Goal: Task Accomplishment & Management: Manage account settings

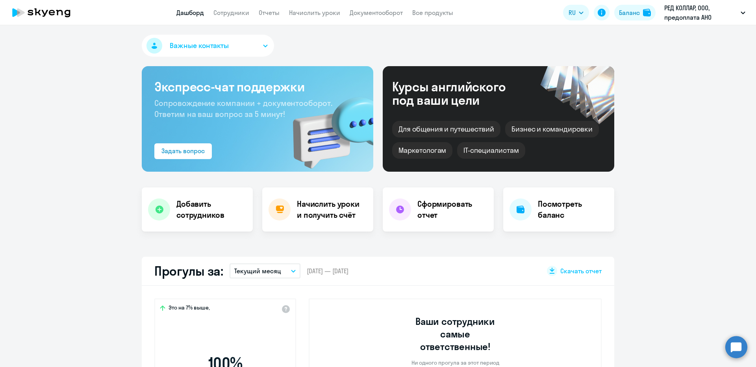
select select "30"
click at [303, 15] on link "Начислить уроки" at bounding box center [314, 13] width 51 height 8
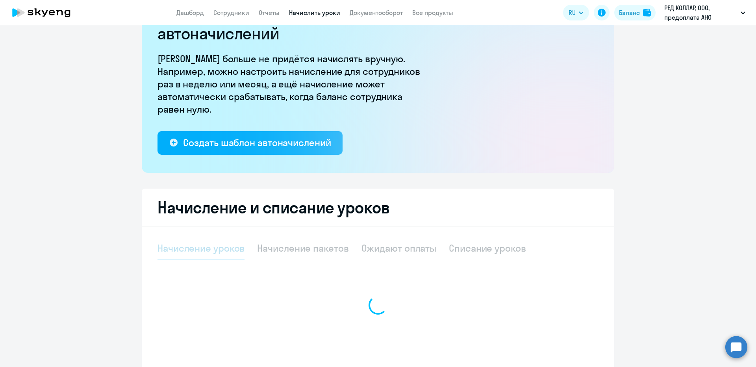
scroll to position [98, 0]
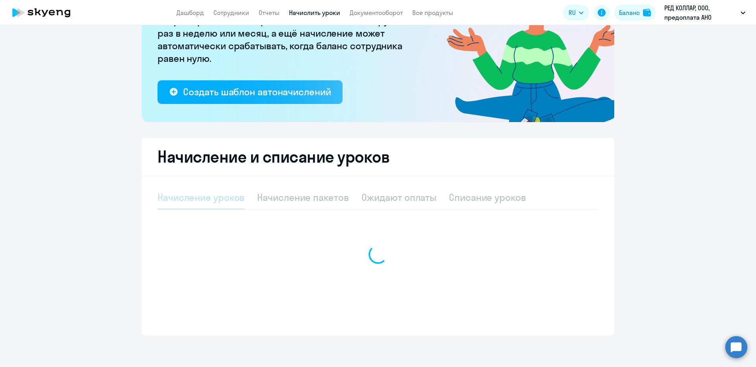
click at [307, 194] on div at bounding box center [377, 254] width 441 height 137
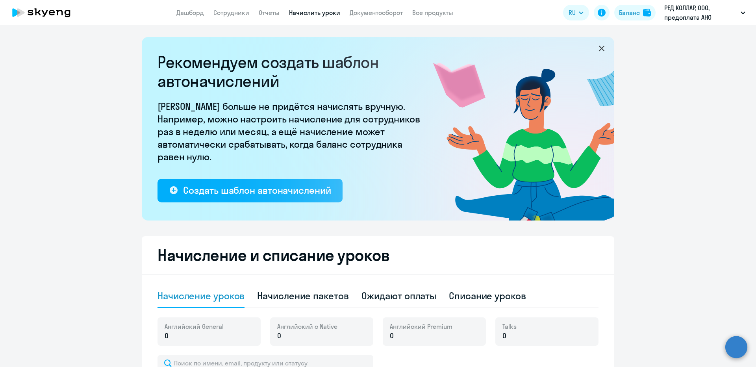
select select "10"
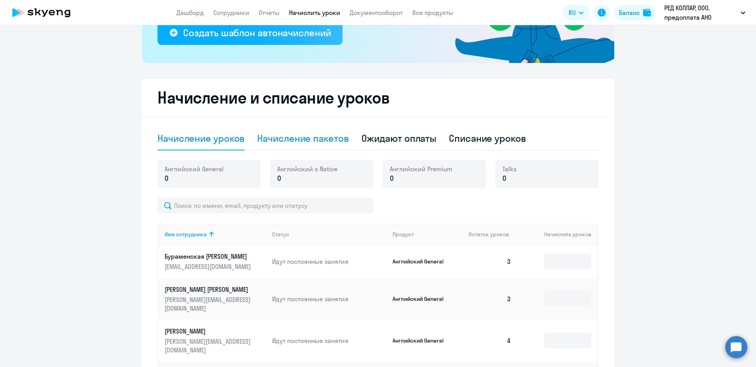
click at [257, 129] on div "Начисление пакетов" at bounding box center [302, 139] width 91 height 24
select select "10"
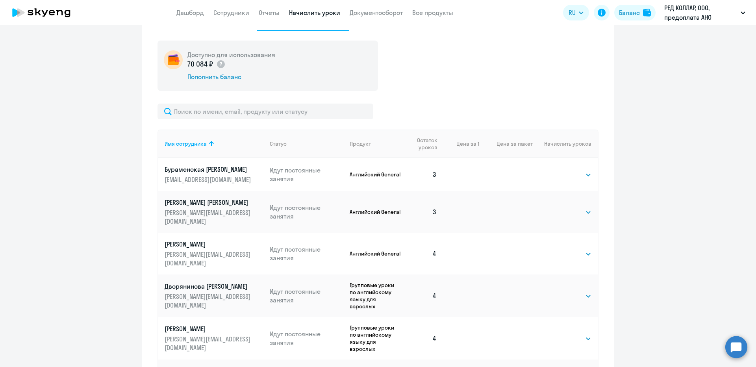
scroll to position [354, 0]
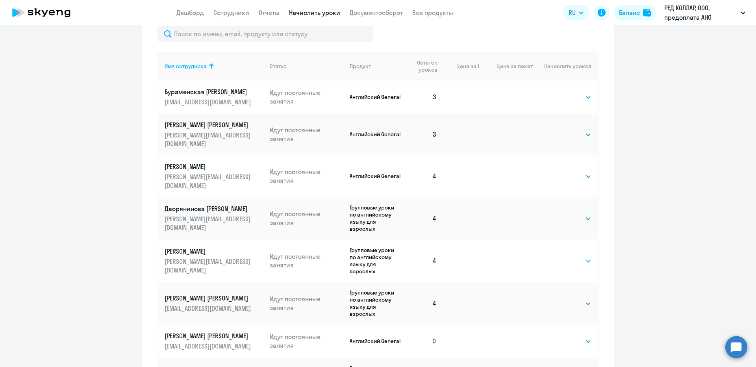
click at [564, 256] on select "Выбрать 48 64 96" at bounding box center [575, 260] width 32 height 9
click at [631, 249] on ng-component "Рекомендуем создать шаблон автоначислений Уроки больше не придётся начислять вр…" at bounding box center [378, 64] width 756 height 763
click at [575, 256] on select "Выбрать 48 64 96" at bounding box center [575, 260] width 32 height 9
click at [630, 243] on ng-component "Рекомендуем создать шаблон автоначислений Уроки больше не придётся начислять вр…" at bounding box center [378, 64] width 756 height 763
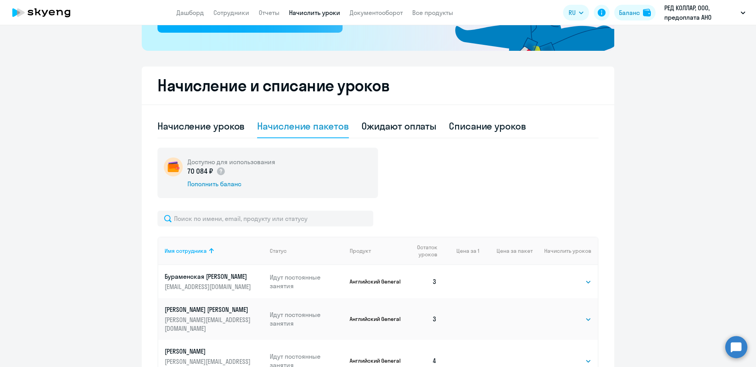
scroll to position [157, 0]
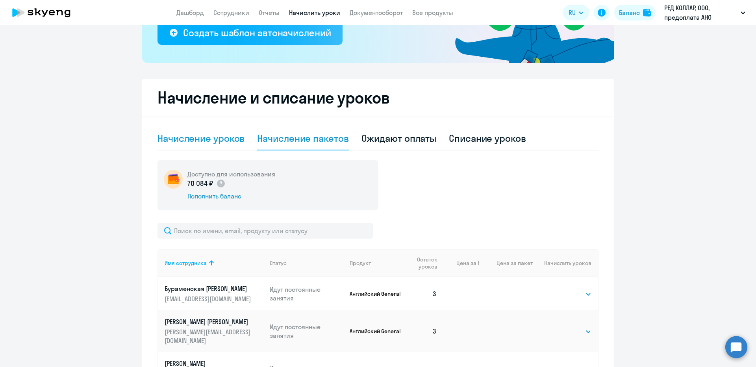
drag, startPoint x: 183, startPoint y: 142, endPoint x: 186, endPoint y: 145, distance: 4.7
click at [183, 142] on div "Начисление уроков" at bounding box center [200, 138] width 87 height 13
select select "10"
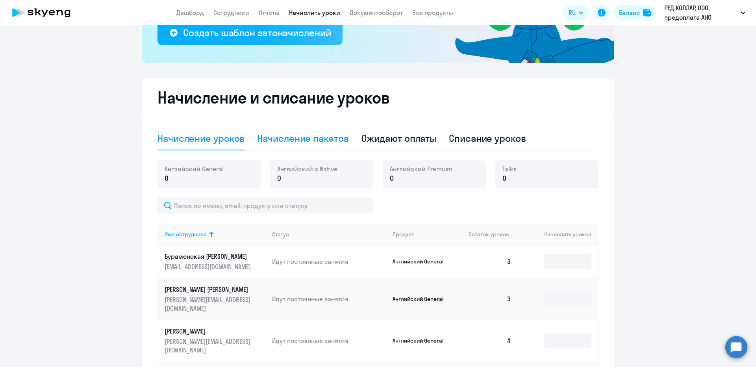
click at [294, 129] on div "Начисление пакетов" at bounding box center [302, 139] width 91 height 24
select select "10"
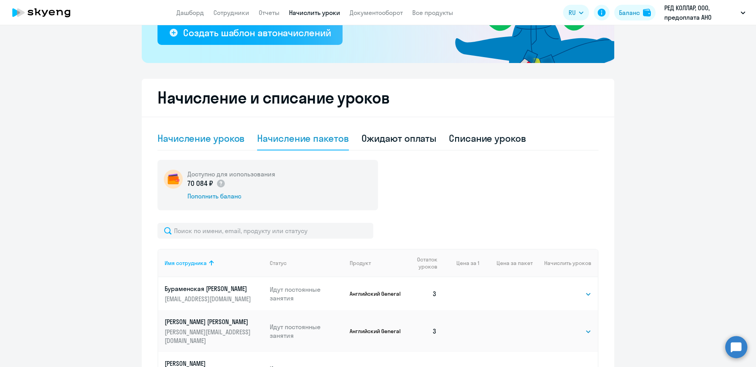
click at [206, 137] on div "Начисление уроков" at bounding box center [200, 138] width 87 height 13
select select "10"
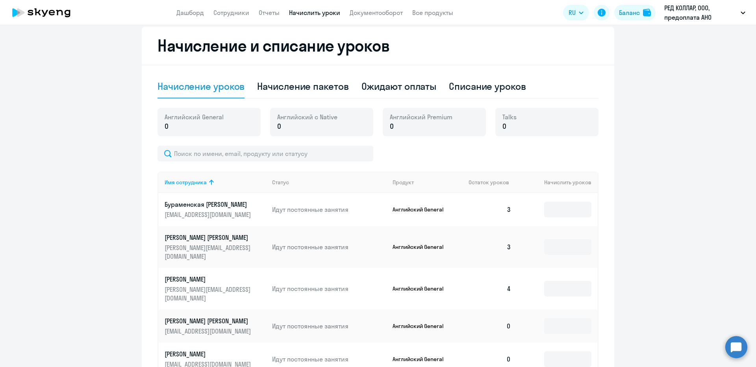
scroll to position [209, 0]
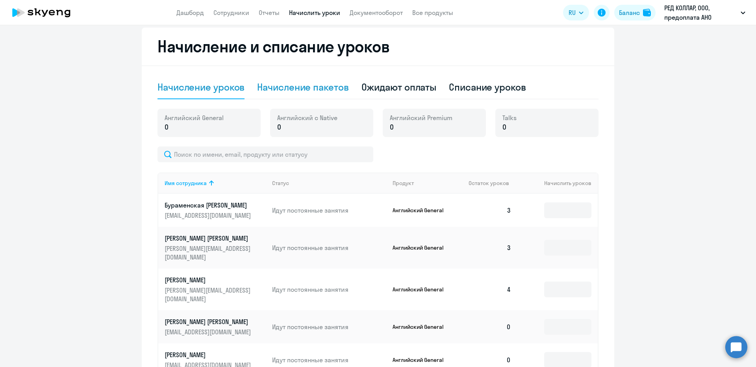
drag, startPoint x: 292, startPoint y: 96, endPoint x: 288, endPoint y: 89, distance: 8.3
click at [291, 95] on div "Начисление пакетов" at bounding box center [302, 88] width 91 height 24
select select "10"
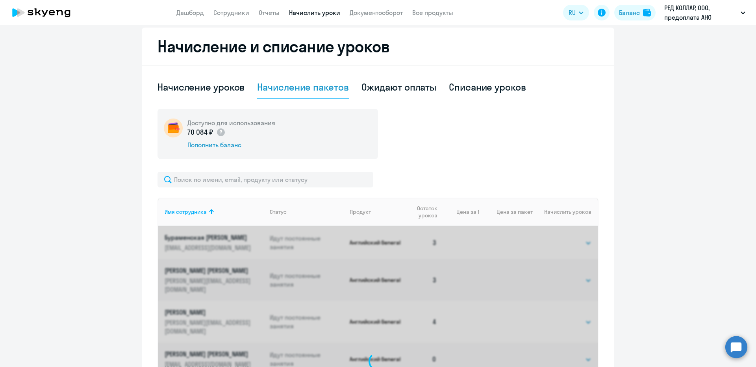
click at [288, 89] on div "Начисление пакетов" at bounding box center [302, 87] width 91 height 13
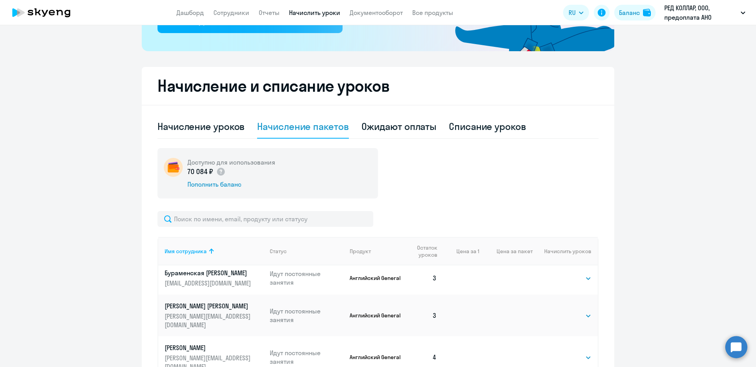
scroll to position [0, 0]
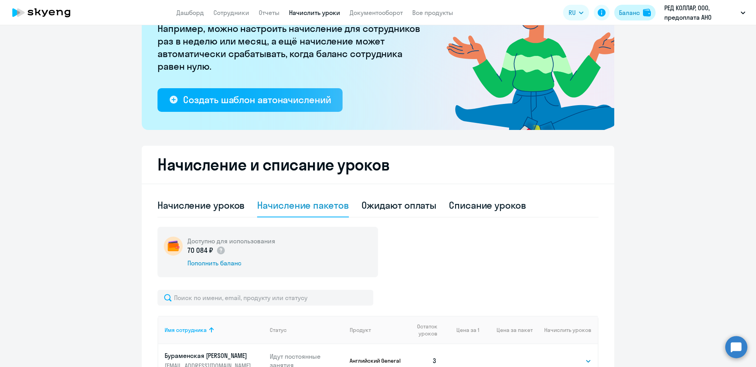
click at [638, 12] on div "Баланс" at bounding box center [629, 12] width 21 height 9
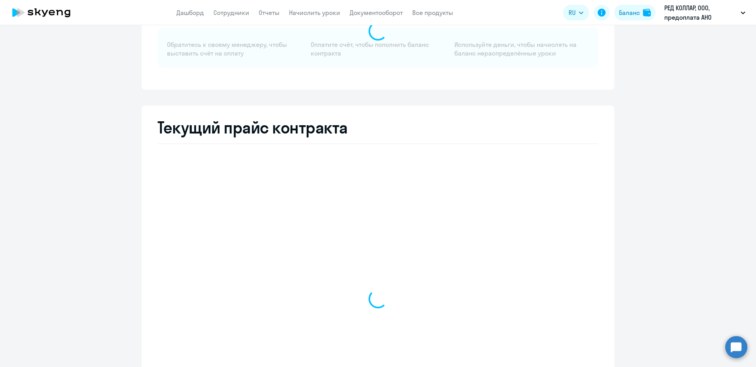
select select "english_adult_not_native_speaker"
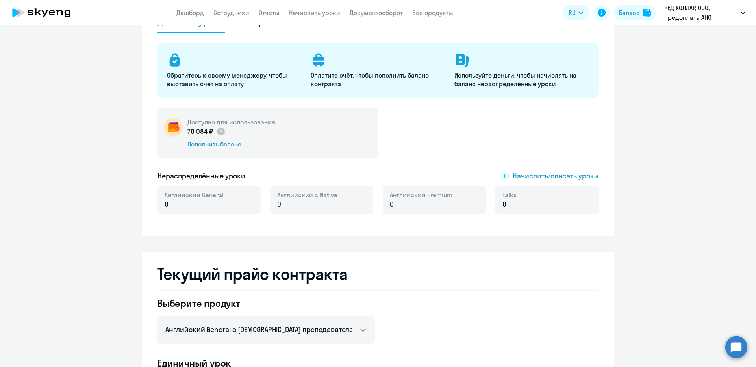
scroll to position [51, 0]
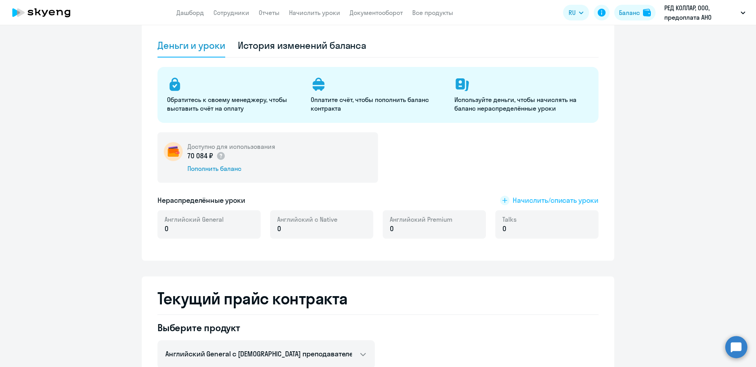
click at [553, 200] on span "Начислить/списать уроки" at bounding box center [555, 200] width 86 height 10
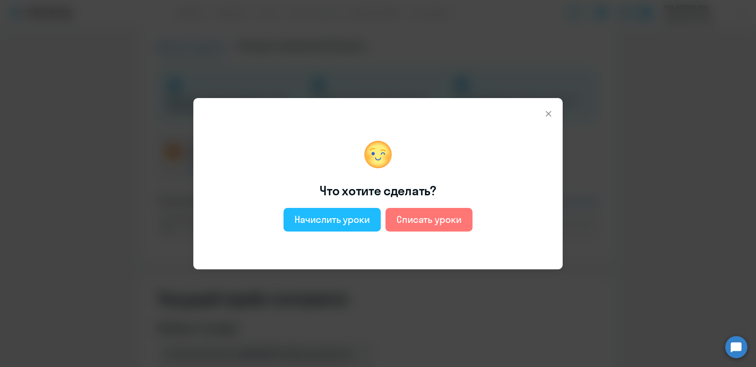
click at [308, 220] on div "Начислить уроки" at bounding box center [331, 219] width 75 height 13
select select "english_adult_not_native_speaker"
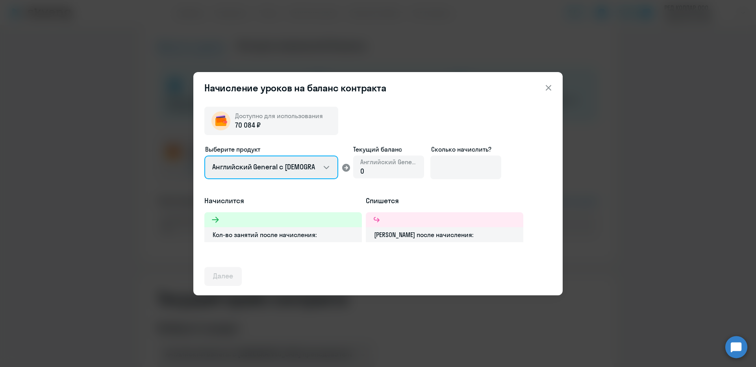
click at [314, 169] on select "Английский General с русскоговорящим преподавателем Английский General с англог…" at bounding box center [271, 167] width 134 height 24
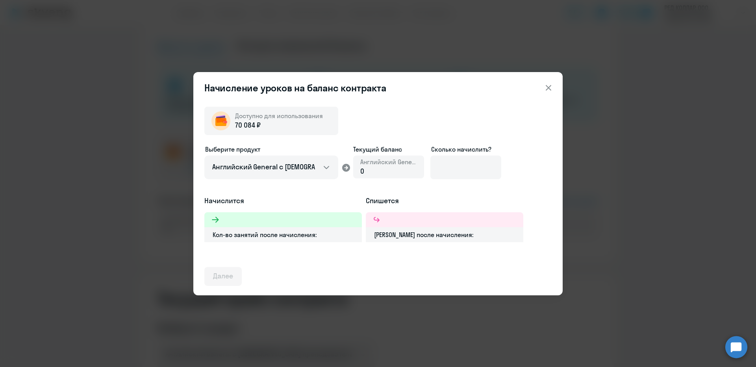
click at [660, 191] on div "Начисление уроков на баланс контракта Доступно для использования 70 084 ₽ Выбер…" at bounding box center [378, 183] width 756 height 367
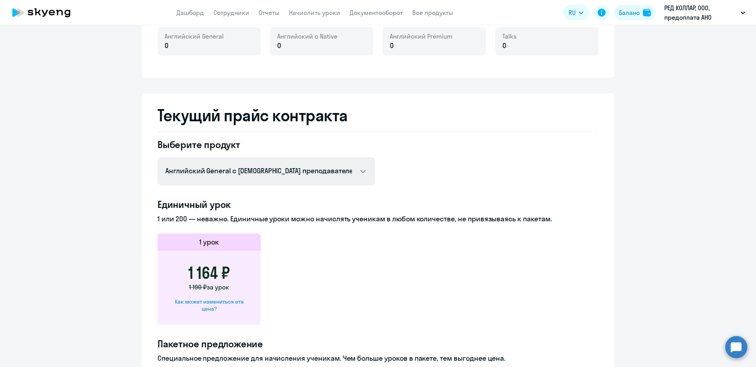
scroll to position [248, 0]
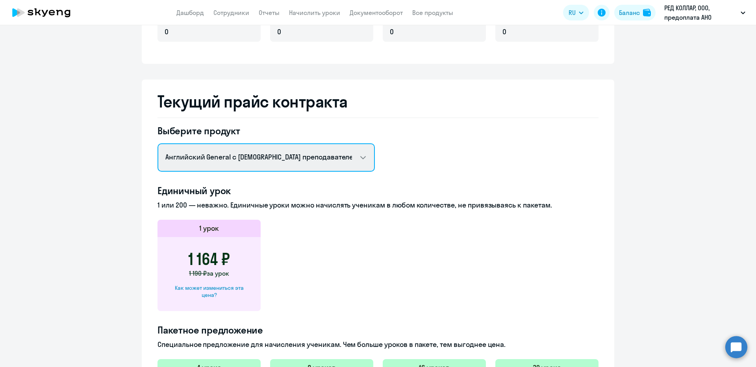
click at [230, 153] on select "Английский General с русскоговорящим преподавателем Английский General с англог…" at bounding box center [265, 157] width 217 height 28
click at [235, 164] on select "Английский General с русскоговорящим преподавателем Английский General с англог…" at bounding box center [265, 157] width 217 height 28
select select "english_adult_f2g_base"
click at [157, 143] on select "Английский General с русскоговорящим преподавателем Английский General с англог…" at bounding box center [265, 157] width 217 height 28
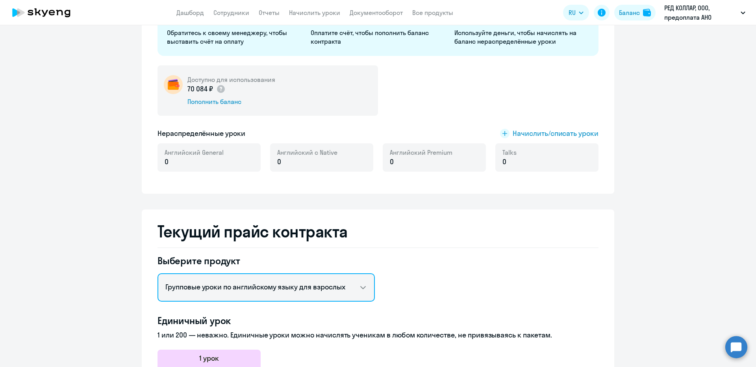
scroll to position [0, 0]
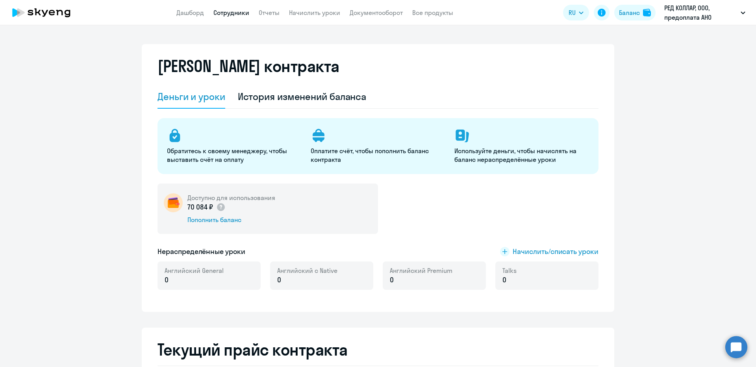
click at [240, 9] on link "Сотрудники" at bounding box center [231, 13] width 36 height 8
select select "30"
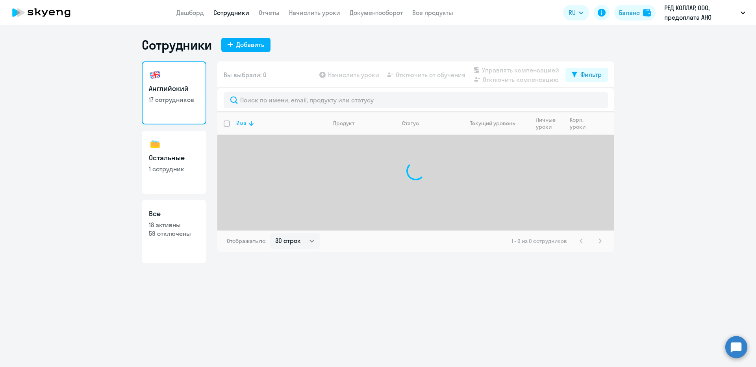
click at [284, 12] on nav "Дашборд Сотрудники Отчеты Начислить уроки Документооборот Все продукты" at bounding box center [314, 13] width 277 height 10
click at [291, 12] on link "Начислить уроки" at bounding box center [314, 13] width 51 height 8
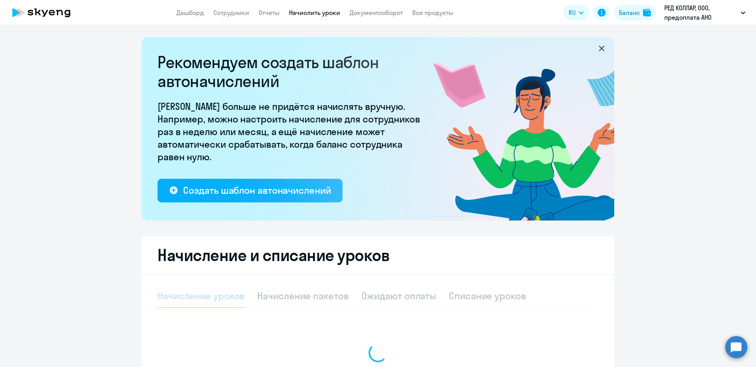
scroll to position [98, 0]
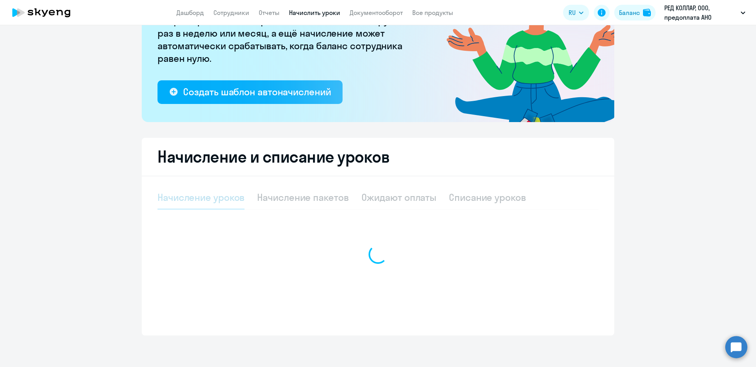
click at [274, 189] on div at bounding box center [377, 254] width 441 height 137
click at [276, 198] on div at bounding box center [377, 254] width 441 height 137
click at [276, 200] on div at bounding box center [377, 254] width 441 height 137
click at [284, 198] on div at bounding box center [377, 254] width 441 height 137
select select "10"
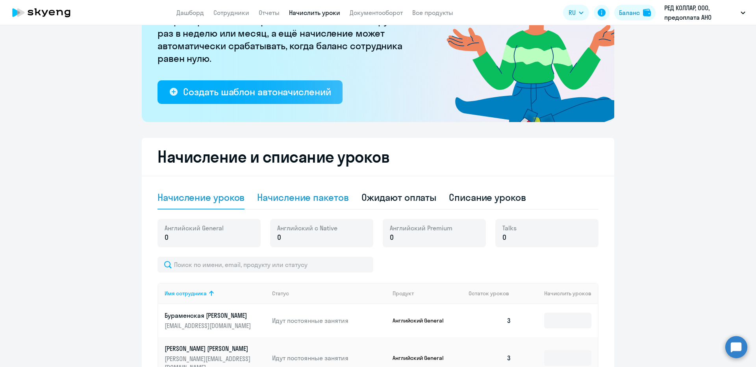
click at [339, 195] on div "Начисление пакетов" at bounding box center [302, 197] width 91 height 13
select select "10"
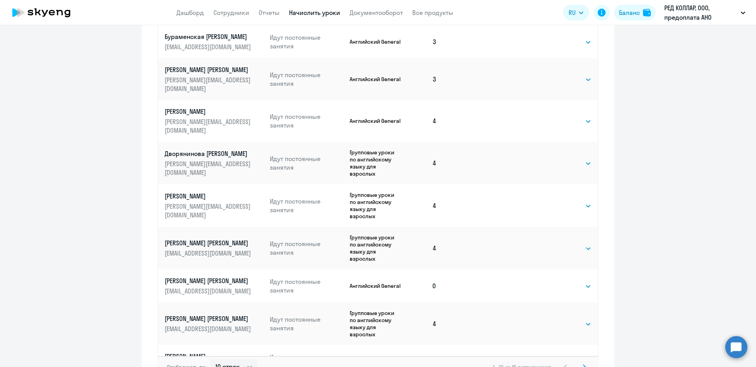
scroll to position [413, 0]
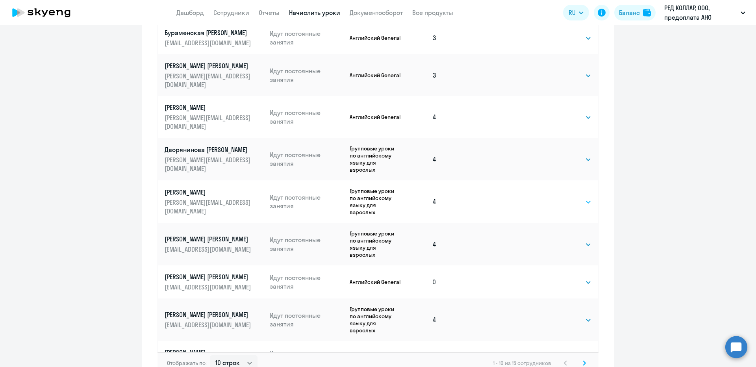
click at [560, 197] on select "Выбрать 48 64 96" at bounding box center [575, 201] width 32 height 9
select select "48"
click at [559, 197] on select "Выбрать 48 64 96" at bounding box center [575, 201] width 32 height 9
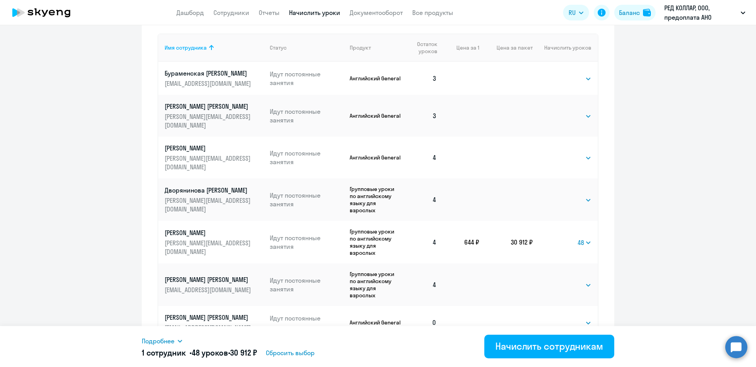
scroll to position [334, 0]
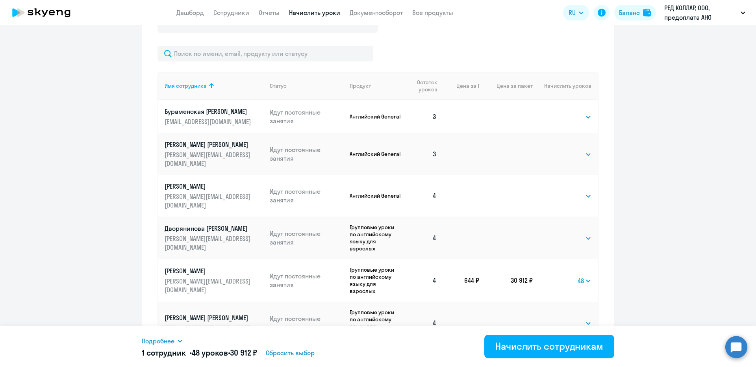
click at [168, 344] on span "Подробнее" at bounding box center [158, 340] width 33 height 9
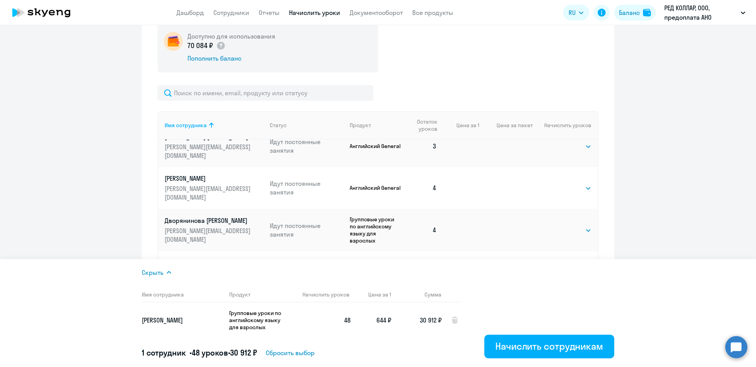
scroll to position [374, 0]
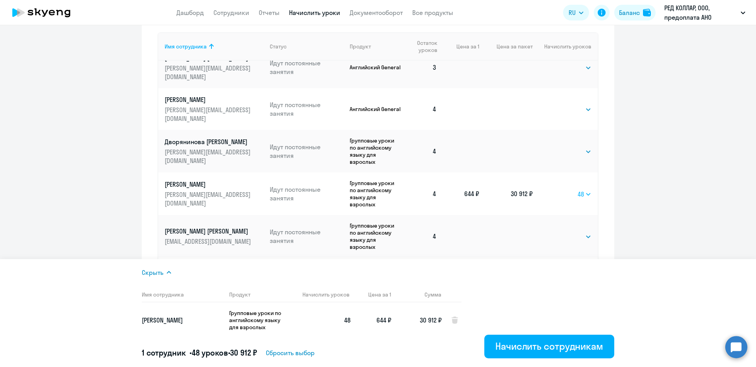
click at [582, 189] on select "Выбрать 48 64 96" at bounding box center [584, 193] width 14 height 9
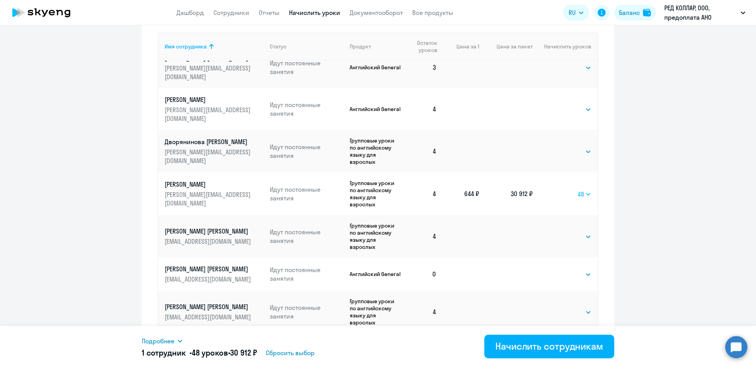
click at [582, 189] on select "Выбрать 48 64 96" at bounding box center [584, 193] width 14 height 9
click at [577, 189] on select "Выбрать 48 64 96" at bounding box center [584, 193] width 14 height 9
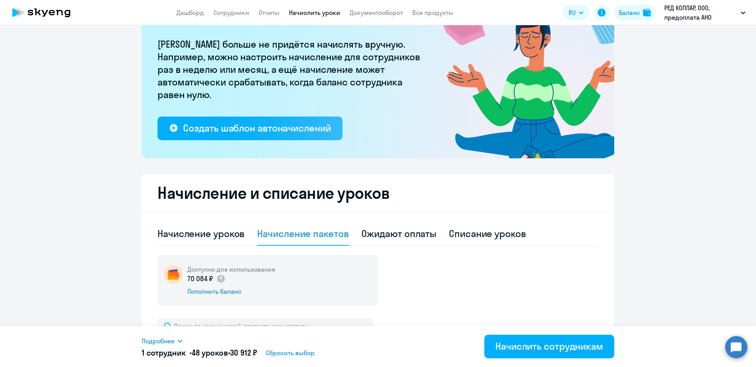
scroll to position [59, 0]
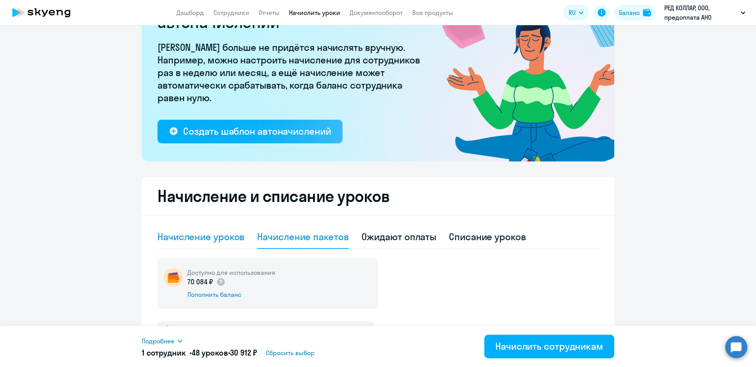
click at [212, 229] on div "Начисление уроков" at bounding box center [200, 237] width 87 height 24
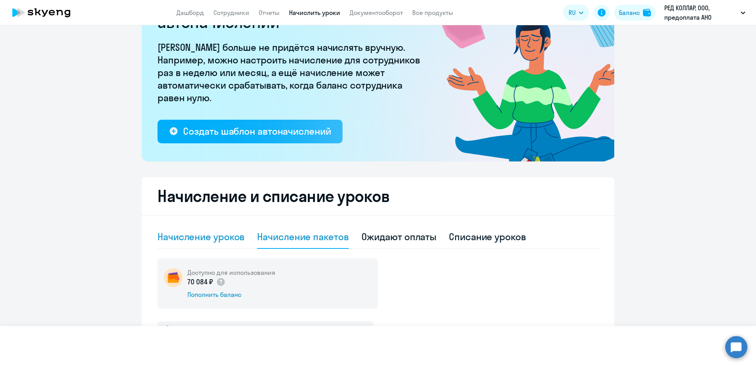
select select "10"
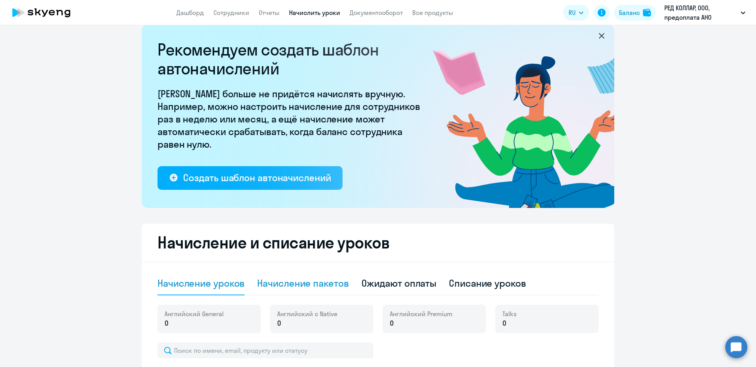
scroll to position [0, 0]
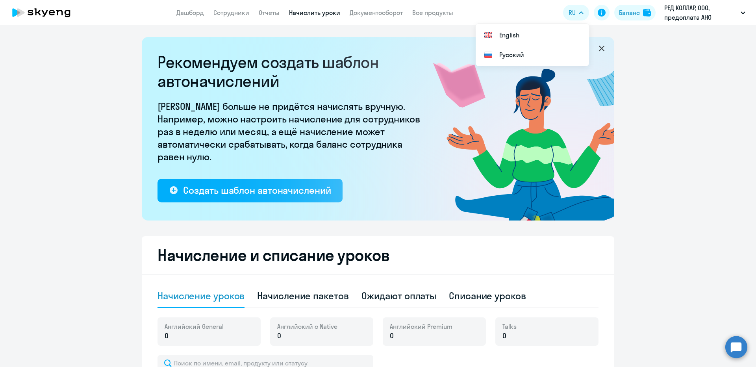
click at [227, 7] on app-header "Дашборд Сотрудники Отчеты Начислить уроки Документооборот Все продукты Дашборд …" at bounding box center [378, 12] width 756 height 25
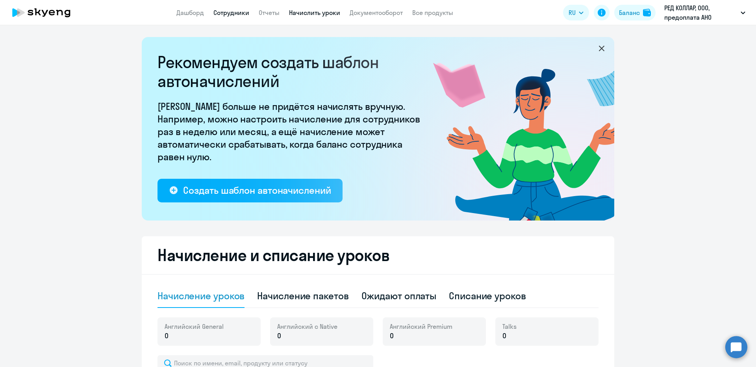
click at [226, 11] on link "Сотрудники" at bounding box center [231, 13] width 36 height 8
select select "30"
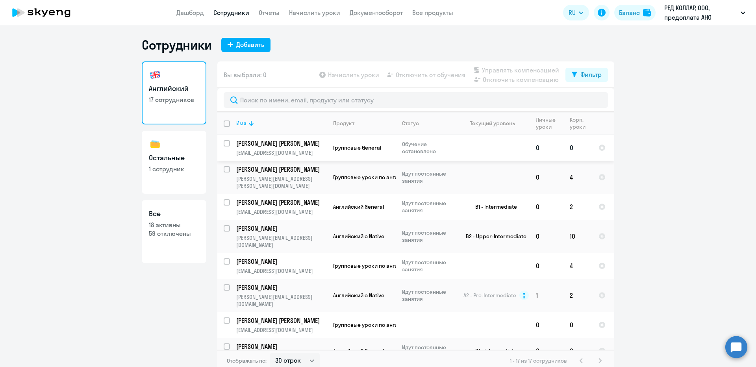
click at [225, 143] on input "select row 15834533" at bounding box center [232, 148] width 16 height 16
click at [225, 144] on input "deselect row 15834533" at bounding box center [232, 148] width 16 height 16
checkbox input "false"
drag, startPoint x: 224, startPoint y: 168, endPoint x: 230, endPoint y: 170, distance: 6.2
click at [224, 168] on input "select row 42153740" at bounding box center [232, 174] width 16 height 16
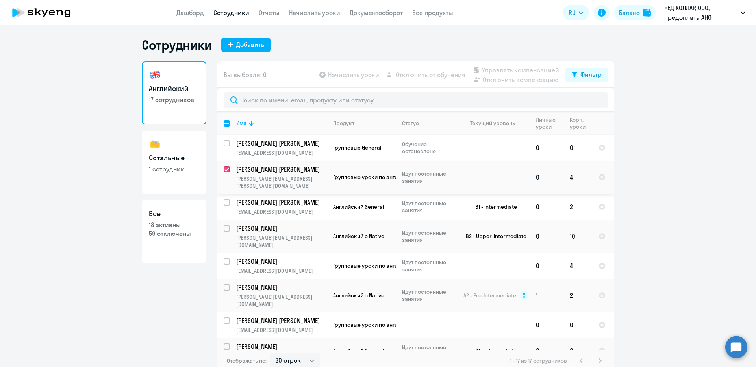
checkbox input "true"
click at [347, 76] on span "Начислить уроки" at bounding box center [353, 74] width 51 height 9
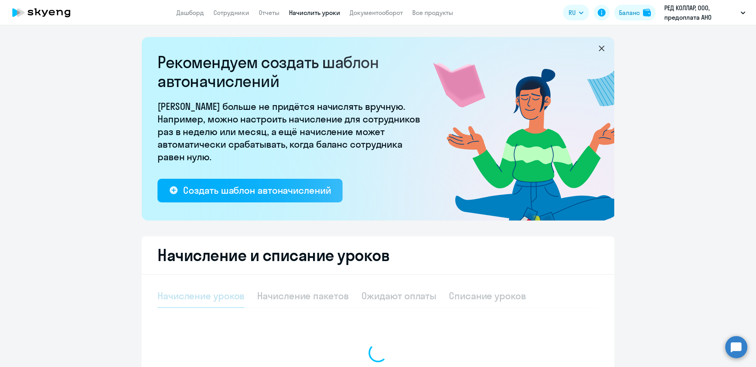
select select "10"
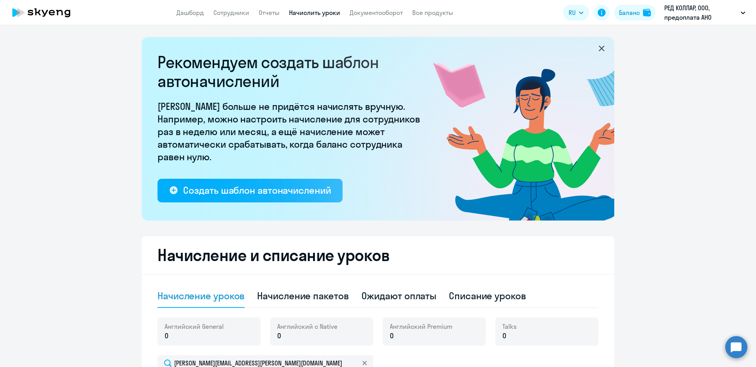
click at [633, 23] on app-header "Дашборд Сотрудники Отчеты Начислить уроки Документооборот Все продукты Дашборд …" at bounding box center [378, 12] width 756 height 25
click at [631, 19] on button "Баланс" at bounding box center [634, 13] width 41 height 16
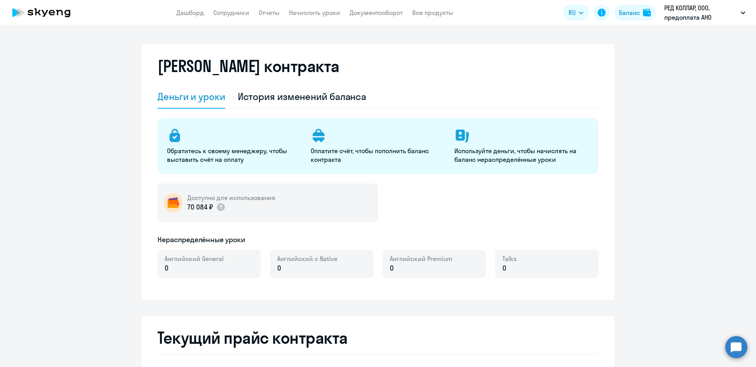
select select "english_adult_not_native_speaker"
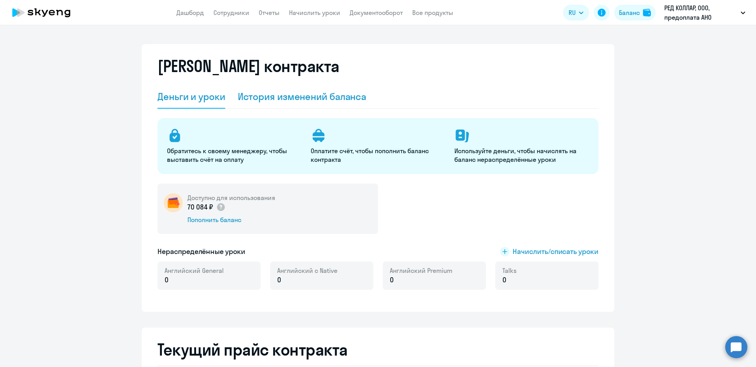
click at [299, 103] on div "История изменений баланса" at bounding box center [302, 97] width 129 height 24
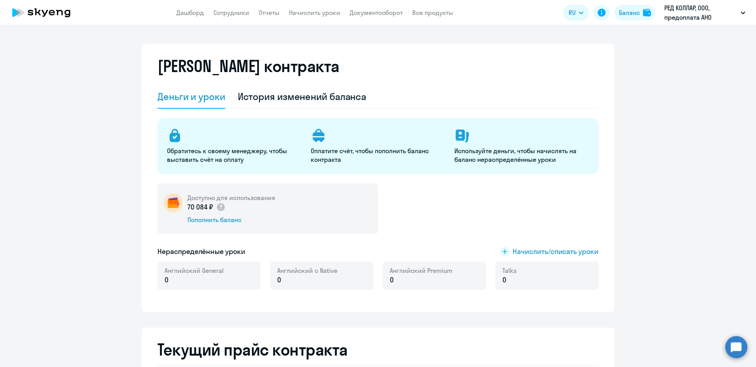
select select "english_adult_not_native_speaker"
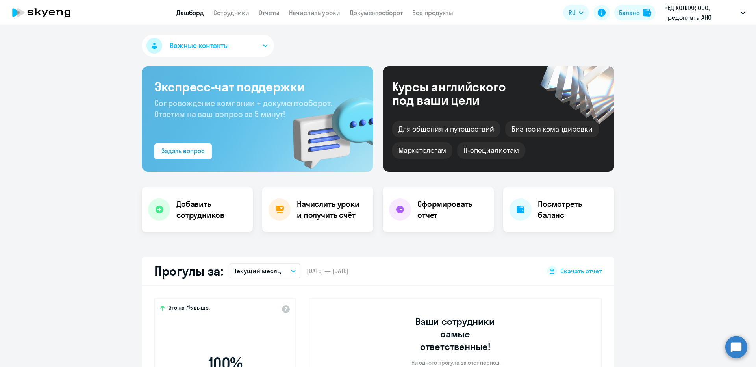
select select "30"
click at [630, 20] on button "Баланс" at bounding box center [634, 13] width 41 height 16
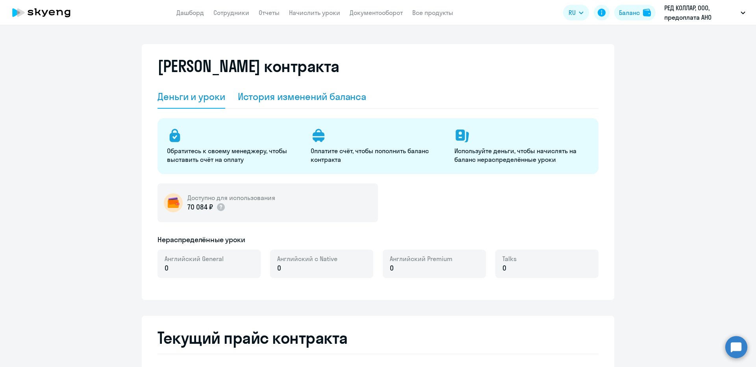
select select "english_adult_not_native_speaker"
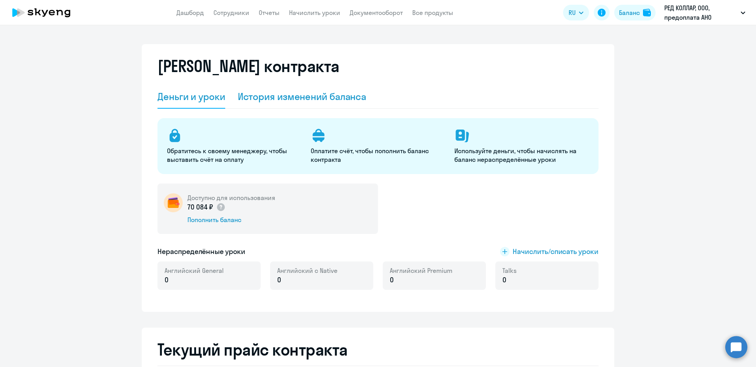
click at [310, 94] on div "История изменений баланса" at bounding box center [302, 96] width 129 height 13
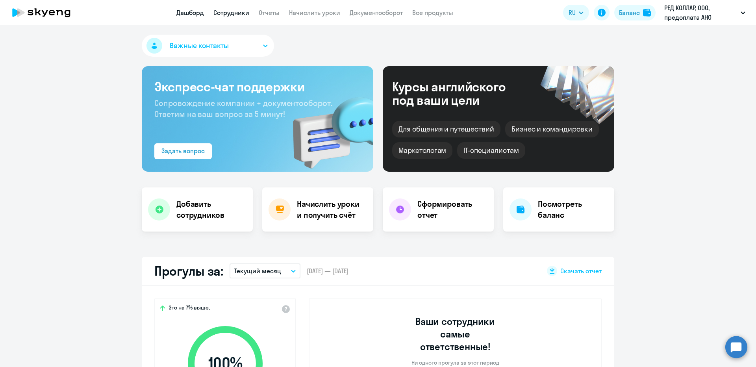
click at [247, 16] on link "Сотрудники" at bounding box center [231, 13] width 36 height 8
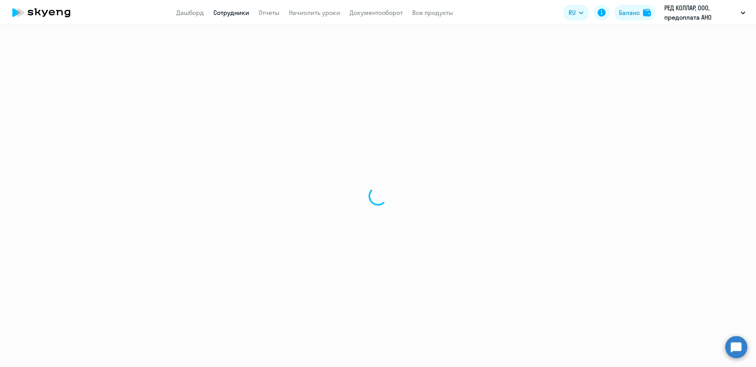
select select "30"
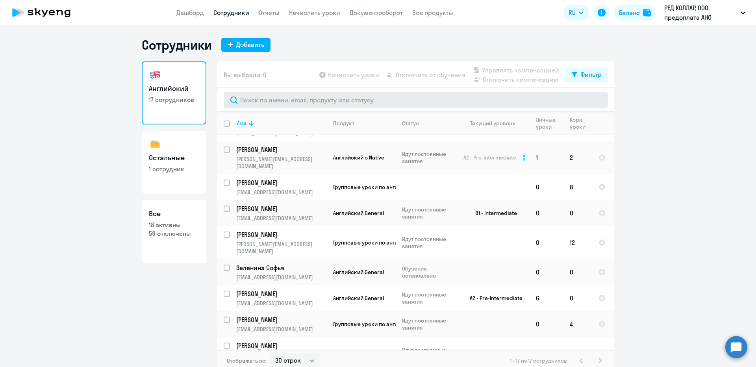
scroll to position [79, 0]
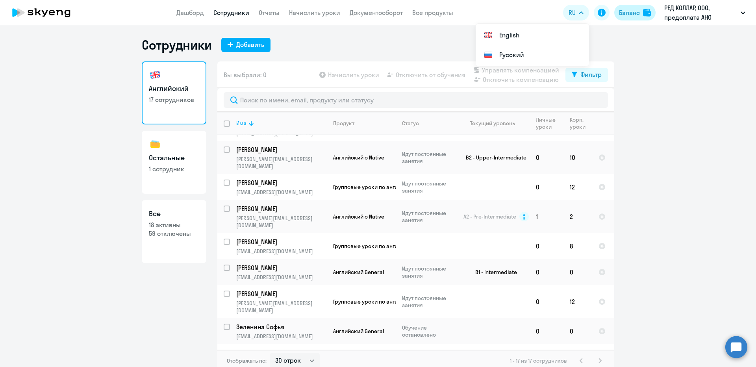
click at [650, 15] on div at bounding box center [647, 13] width 9 height 8
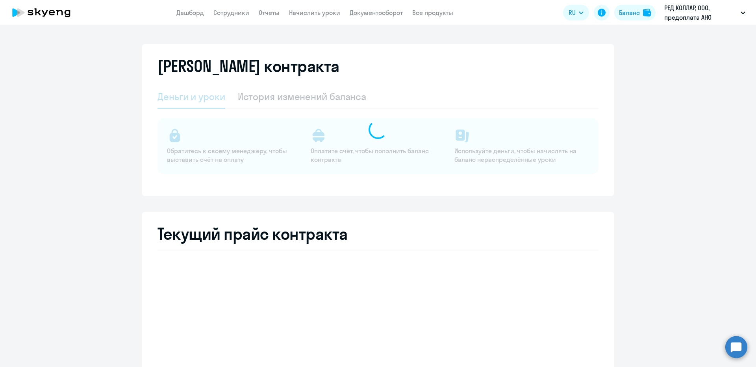
select select "english_adult_not_native_speaker"
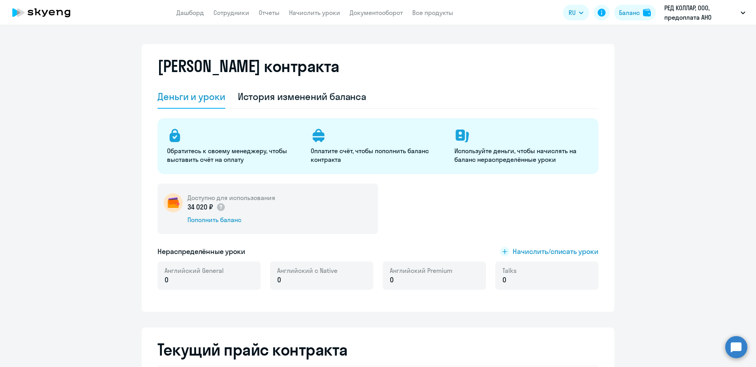
select select "30"
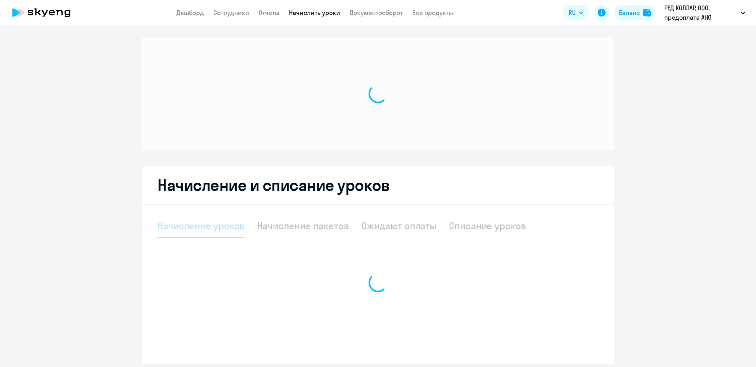
select select "10"
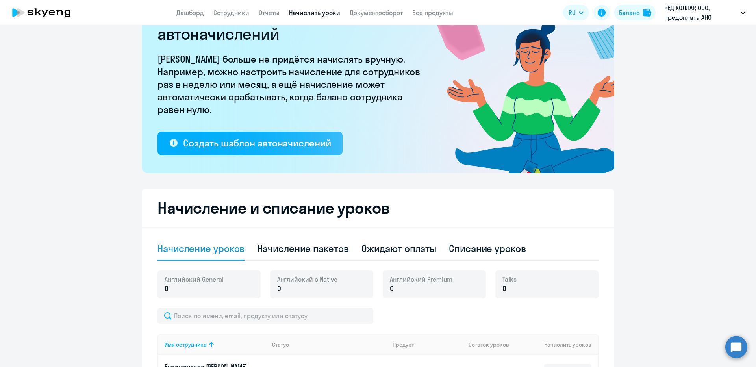
scroll to position [157, 0]
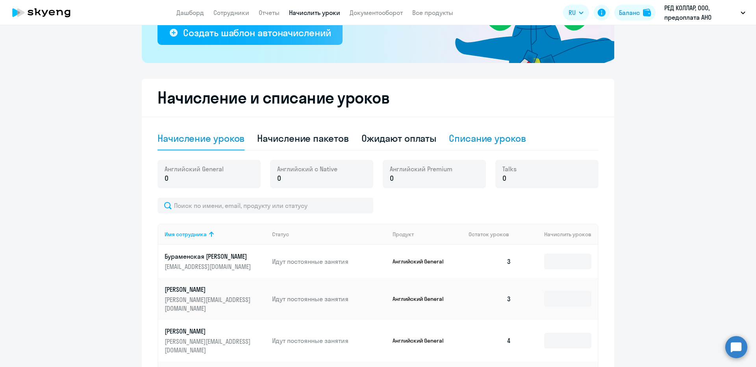
click at [488, 135] on div "Списание уроков" at bounding box center [487, 138] width 77 height 13
select select "10"
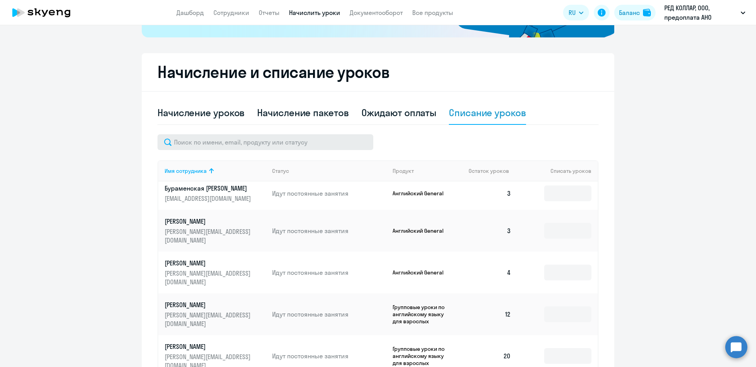
scroll to position [197, 0]
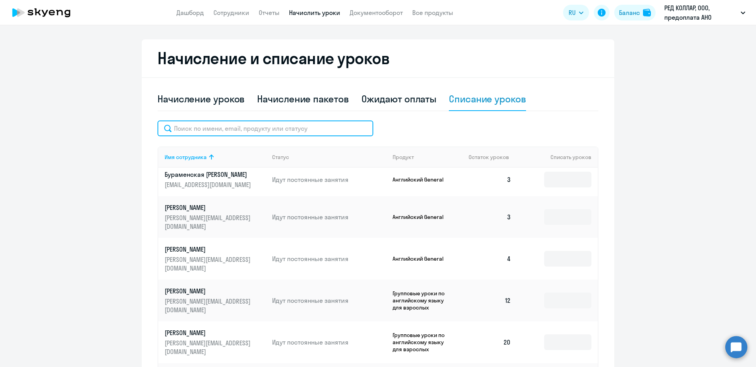
click at [298, 122] on input "text" at bounding box center [265, 128] width 216 height 16
paste input "Емельянова"
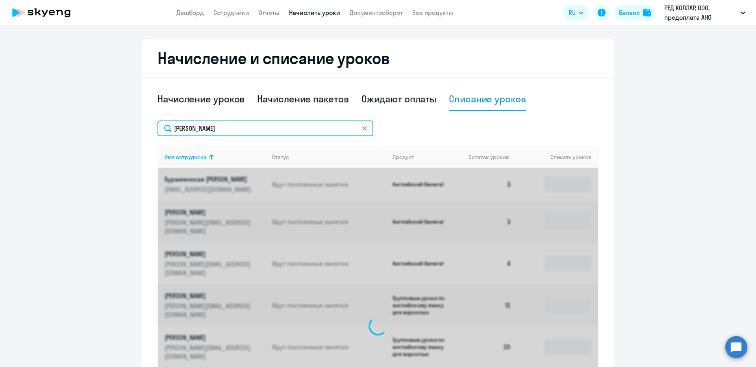
scroll to position [161, 0]
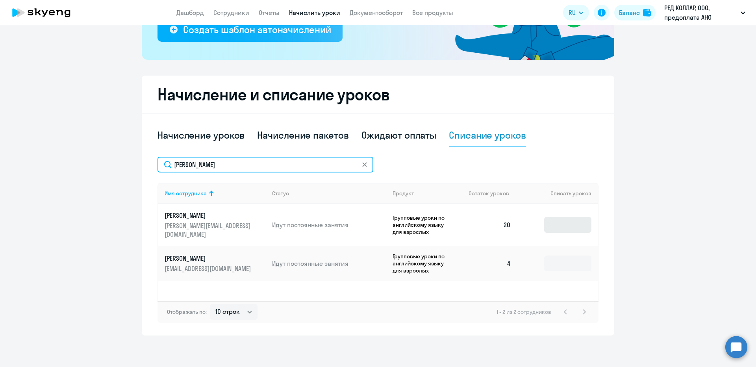
type input "Емельянова"
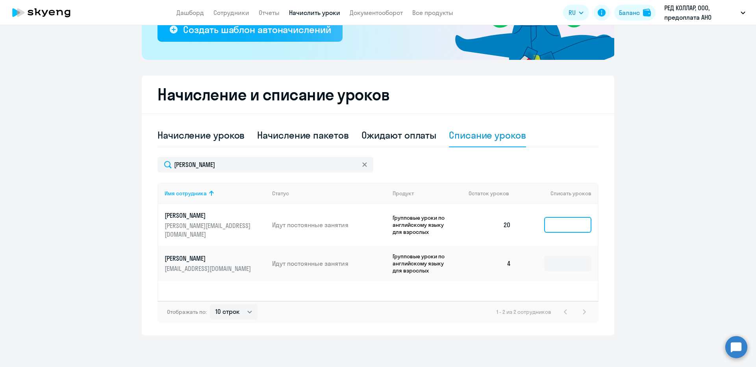
click at [557, 219] on input at bounding box center [567, 225] width 47 height 16
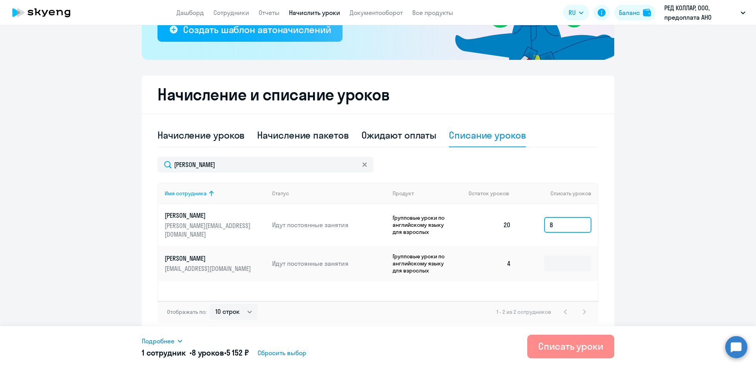
type input "8"
click at [573, 341] on div "Списать уроки" at bounding box center [570, 346] width 65 height 13
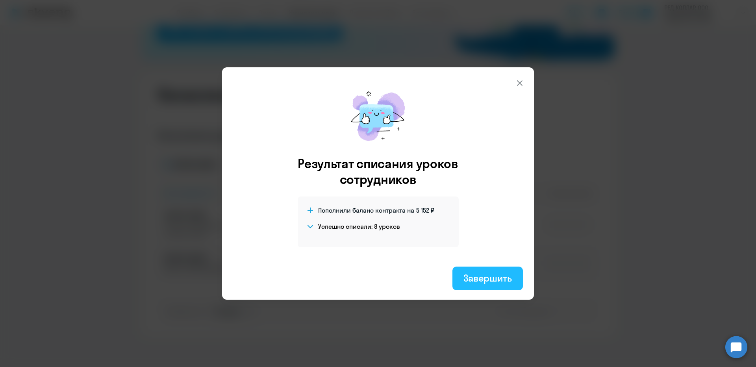
click at [497, 281] on div "Завершить" at bounding box center [487, 278] width 48 height 13
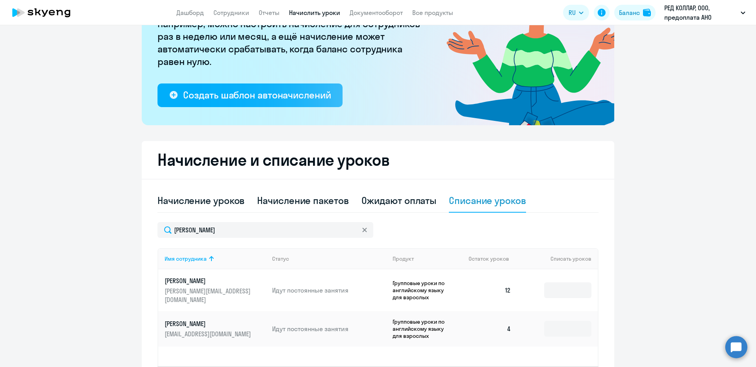
scroll to position [82, 0]
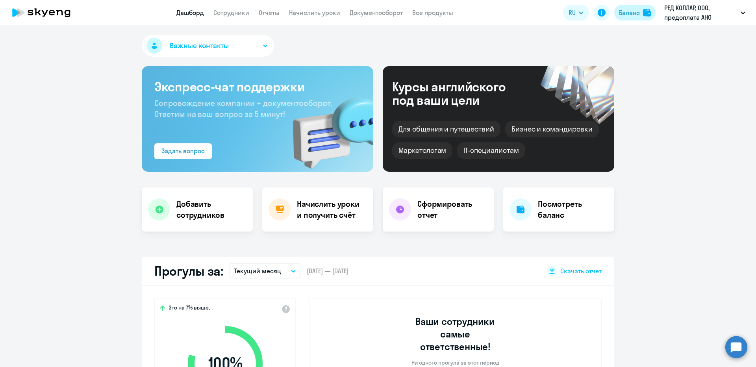
click at [631, 9] on div "Баланс" at bounding box center [629, 12] width 21 height 9
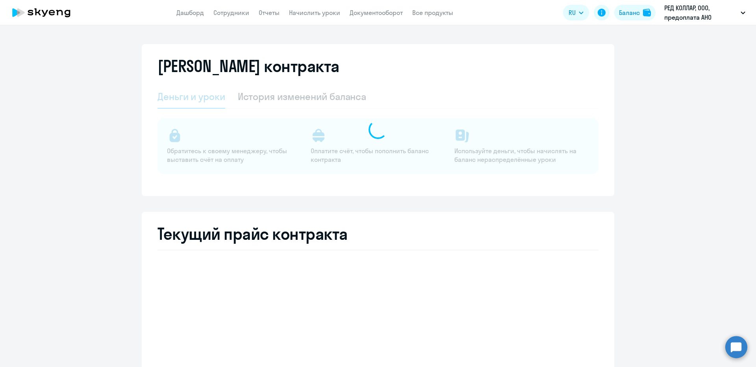
select select "english_adult_not_native_speaker"
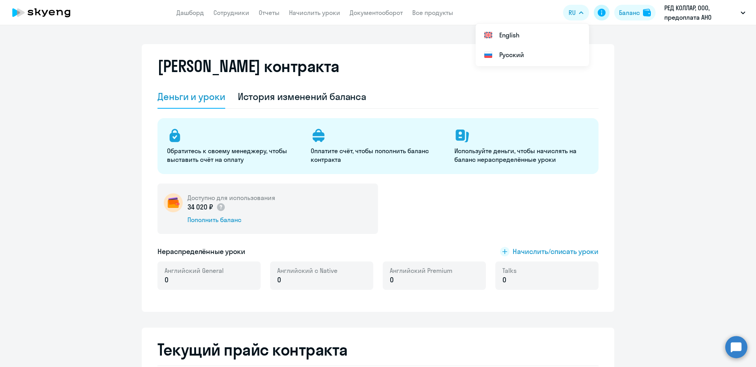
click at [598, 13] on icon at bounding box center [601, 13] width 8 height 8
click at [621, 20] on button "Баланс" at bounding box center [634, 13] width 41 height 16
click at [632, 13] on div "Баланс" at bounding box center [629, 12] width 21 height 9
click at [267, 92] on div "История изменений баланса" at bounding box center [302, 96] width 129 height 13
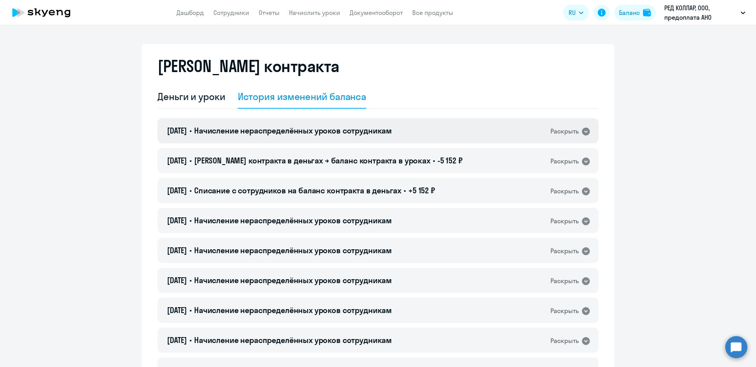
click at [273, 137] on div "[DATE] • Начисление нераспределённых уроков сотрудникам Раскрыть" at bounding box center [377, 130] width 441 height 25
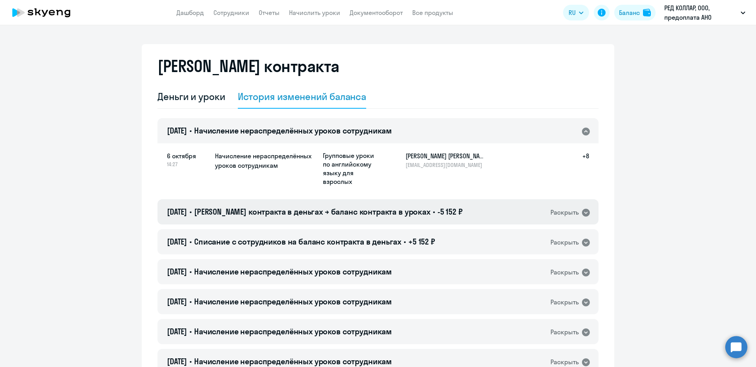
click at [324, 211] on span "[PERSON_NAME] контракта в деньгах → баланс контракта в уроках" at bounding box center [312, 212] width 236 height 10
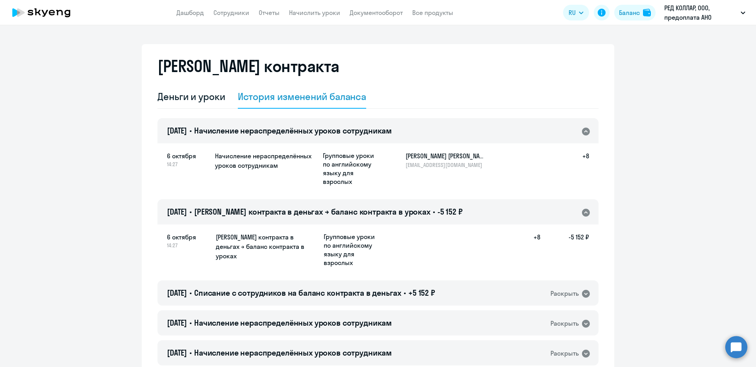
scroll to position [118, 0]
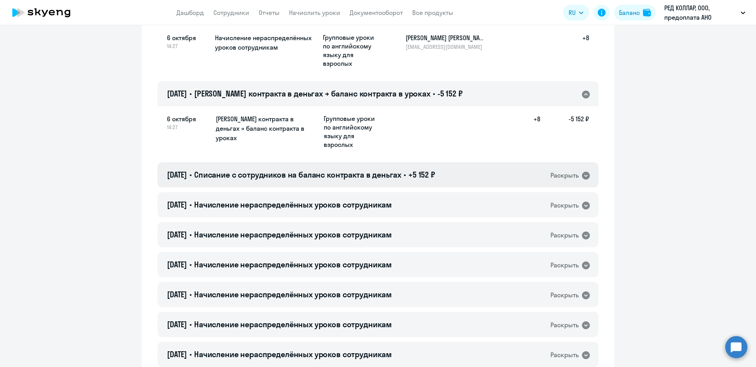
click at [298, 175] on span "Списание с сотрудников на баланс контракта в деньгах" at bounding box center [297, 175] width 207 height 10
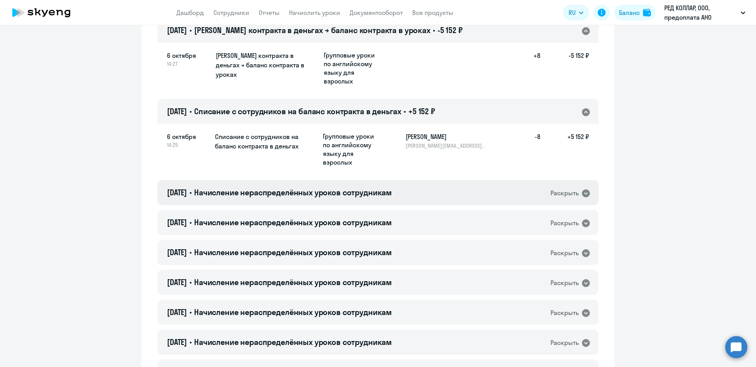
scroll to position [197, 0]
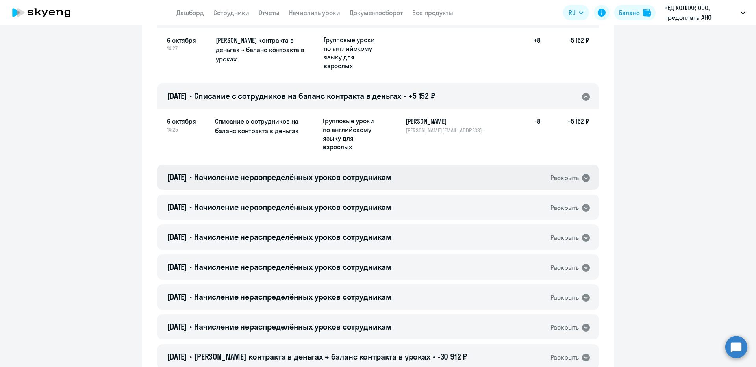
click at [325, 179] on span "Начисление нераспределённых уроков сотрудникам" at bounding box center [293, 177] width 198 height 10
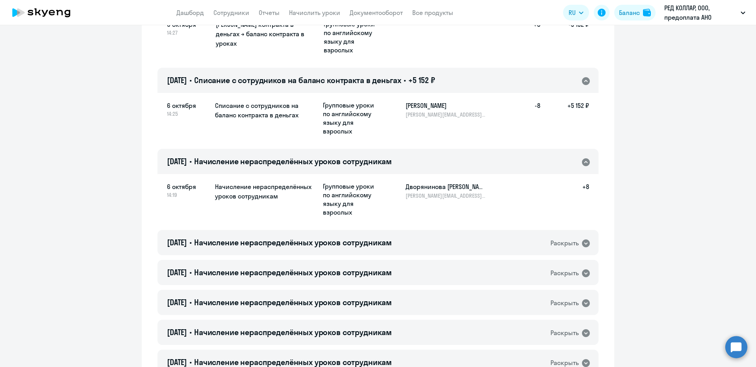
scroll to position [275, 0]
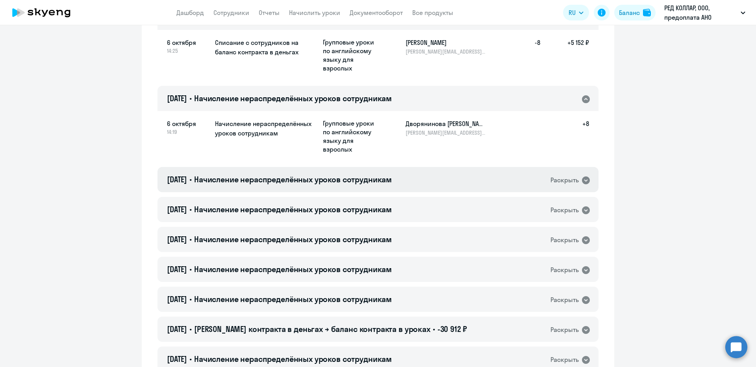
click at [356, 185] on div "[DATE] • Начисление нераспределённых уроков сотрудникам Раскрыть" at bounding box center [377, 179] width 441 height 25
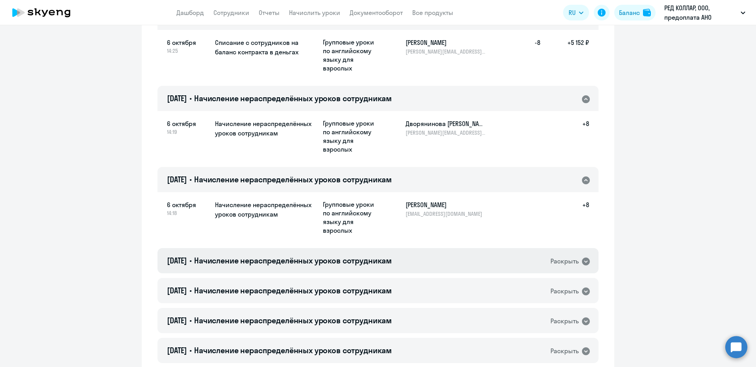
click at [406, 249] on div "[DATE] • Начисление нераспределённых уроков сотрудникам Раскрыть" at bounding box center [377, 260] width 441 height 25
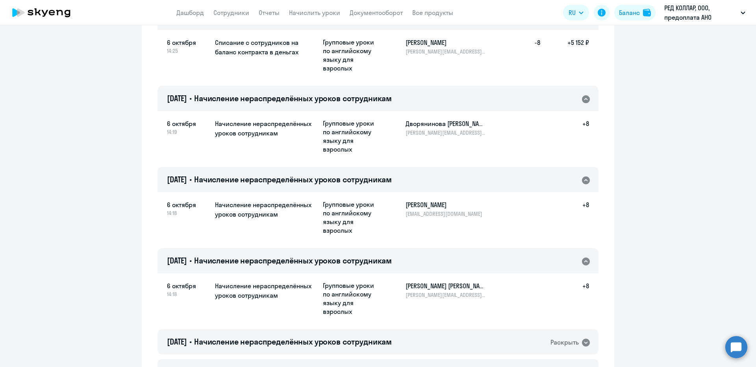
click at [392, 261] on span "Начисление нераспределённых уроков сотрудникам" at bounding box center [293, 260] width 198 height 10
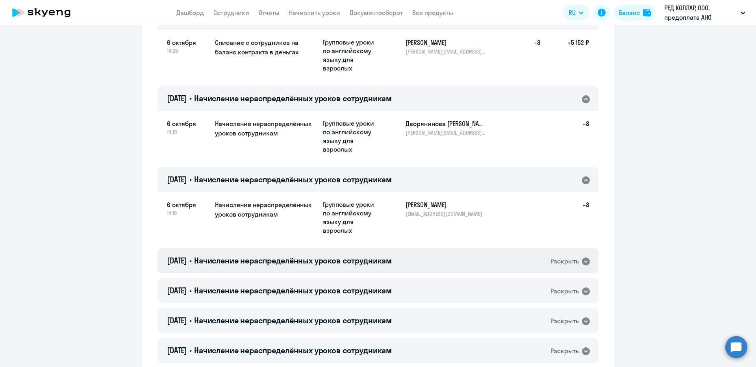
click at [421, 261] on div "[DATE] • Начисление нераспределённых уроков сотрудникам Раскрыть" at bounding box center [377, 260] width 441 height 25
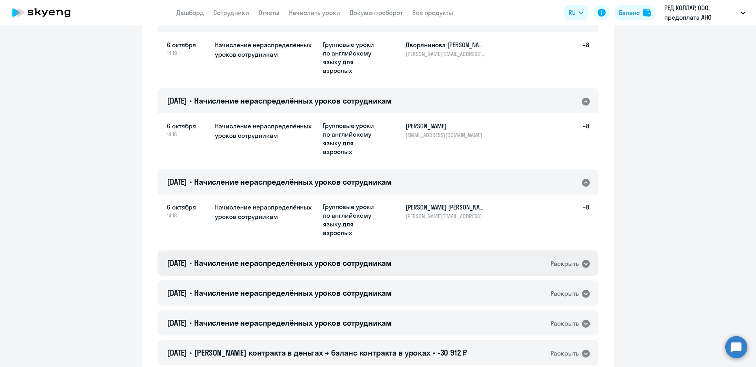
click at [434, 264] on div "[DATE] • Начисление нераспределённых уроков сотрудникам Раскрыть" at bounding box center [377, 262] width 441 height 25
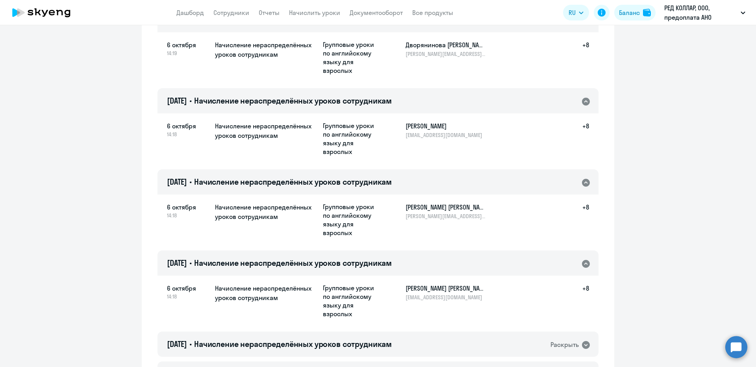
scroll to position [315, 0]
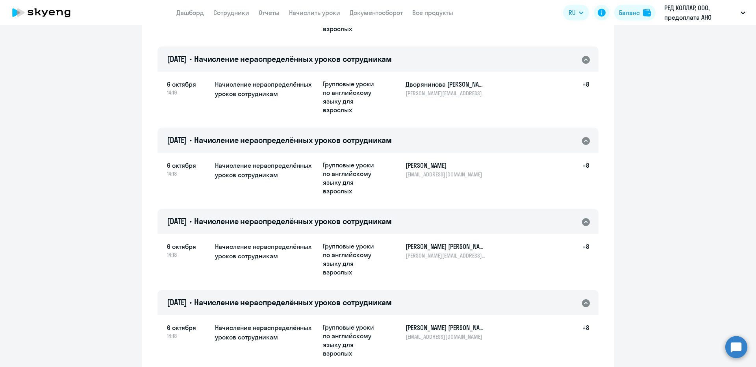
click at [375, 66] on div "[DATE] • Начисление нераспределённых уроков сотрудникам Раскрыть" at bounding box center [377, 58] width 441 height 25
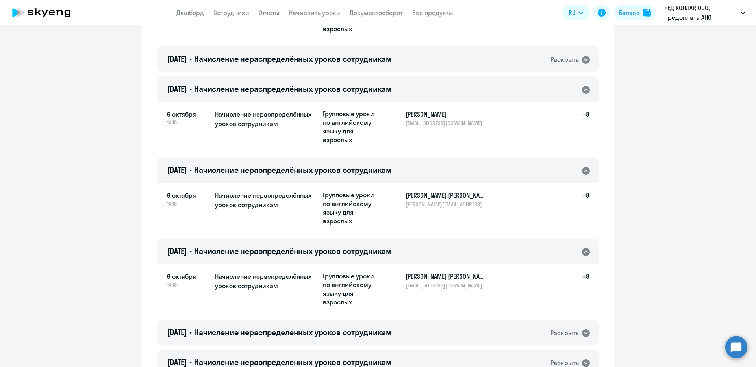
click at [375, 96] on div "[DATE] • Начисление нераспределённых уроков сотрудникам Раскрыть" at bounding box center [377, 88] width 441 height 25
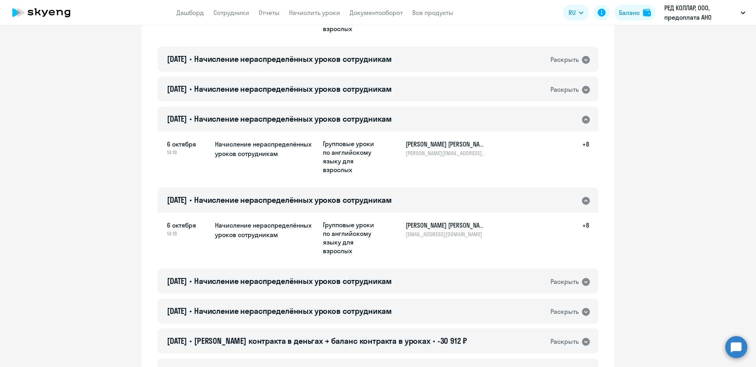
click at [372, 137] on div "6 октября 14:18 Начисление нераспределённых уроков сотрудникам Групповые уроки …" at bounding box center [377, 157] width 441 height 52
click at [365, 124] on div "[DATE] • Начисление нераспределённых уроков сотрудникам Раскрыть" at bounding box center [377, 118] width 441 height 25
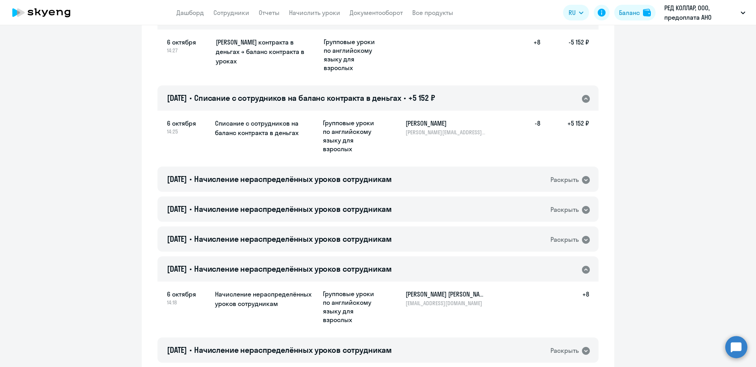
scroll to position [197, 0]
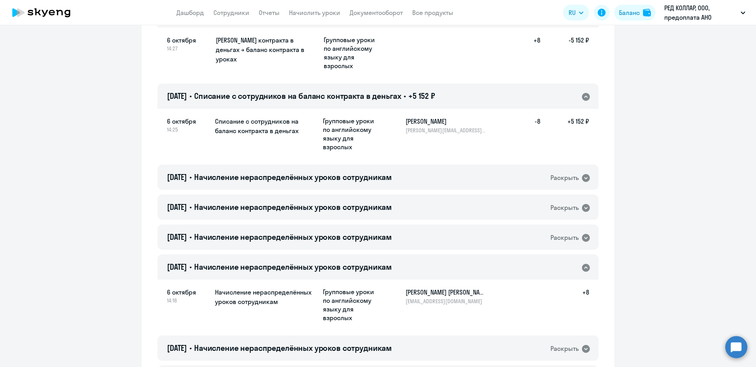
click at [376, 261] on div "[DATE] • Начисление нераспределённых уроков сотрудникам Раскрыть" at bounding box center [377, 266] width 441 height 25
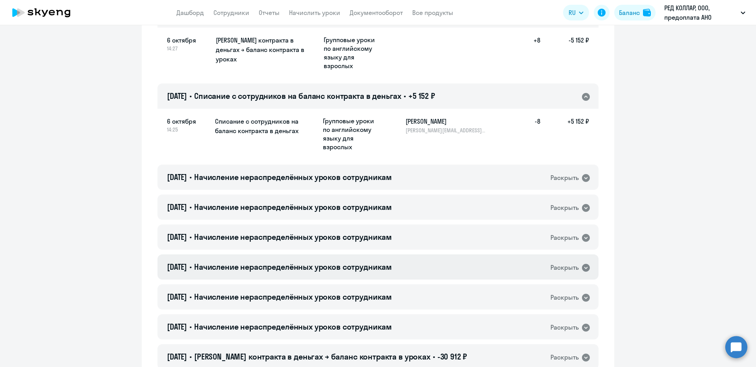
click at [376, 261] on div "[DATE] • Начисление нераспределённых уроков сотрудникам Раскрыть" at bounding box center [377, 266] width 441 height 25
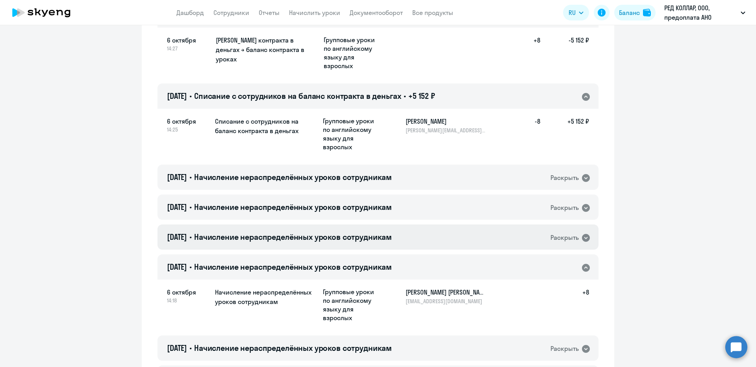
click at [373, 247] on div "[DATE] • Начисление нераспределённых уроков сотрудникам Раскрыть" at bounding box center [377, 236] width 441 height 25
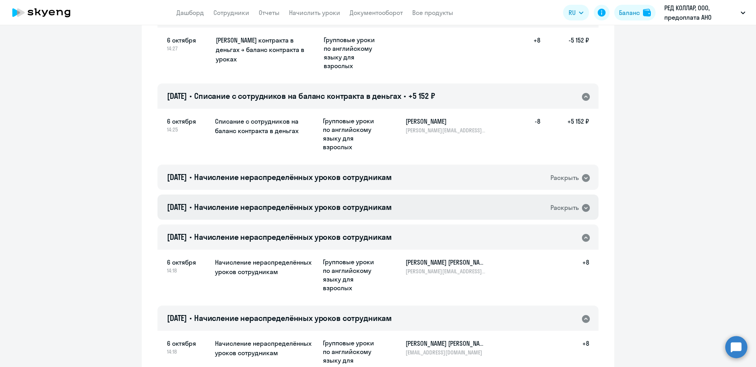
click at [342, 205] on span "Начисление нераспределённых уроков сотрудникам" at bounding box center [293, 207] width 198 height 10
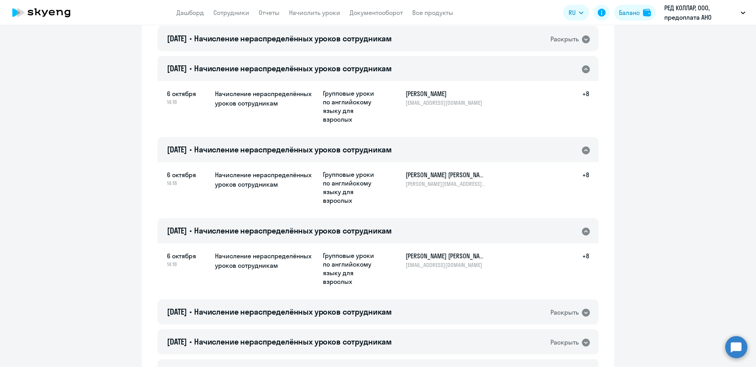
scroll to position [275, 0]
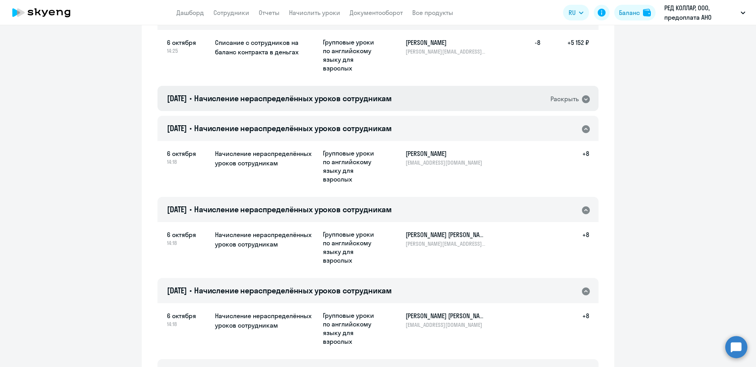
click at [583, 97] on icon at bounding box center [586, 99] width 8 height 8
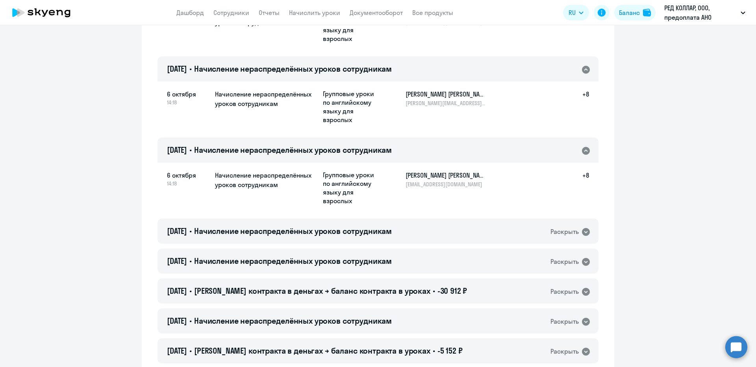
scroll to position [472, 0]
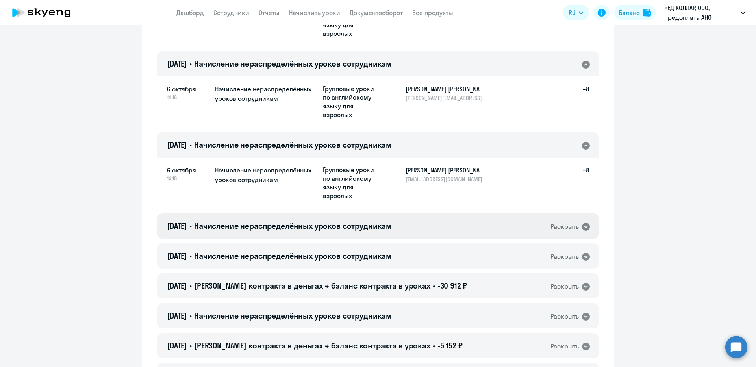
click at [505, 224] on div "[DATE] • Начисление нераспределённых уроков сотрудникам Раскрыть" at bounding box center [377, 225] width 441 height 25
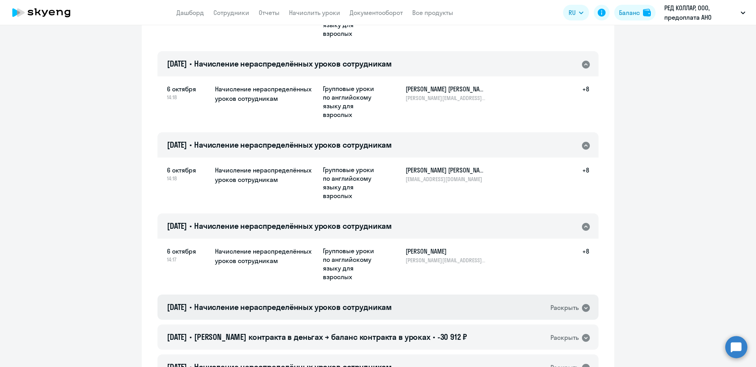
click at [491, 309] on div "[DATE] • Начисление нераспределённых уроков сотрудникам Раскрыть" at bounding box center [377, 306] width 441 height 25
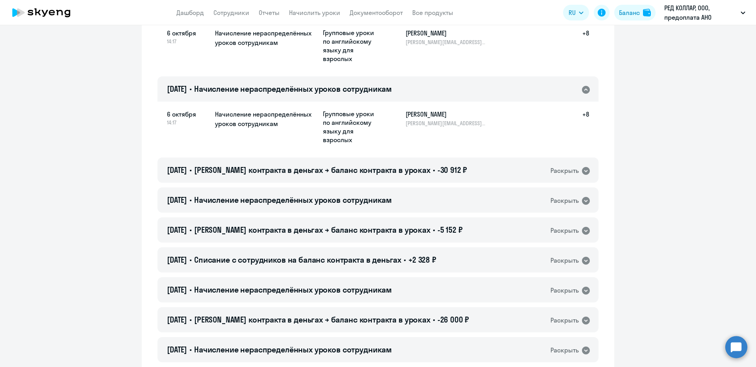
scroll to position [669, 0]
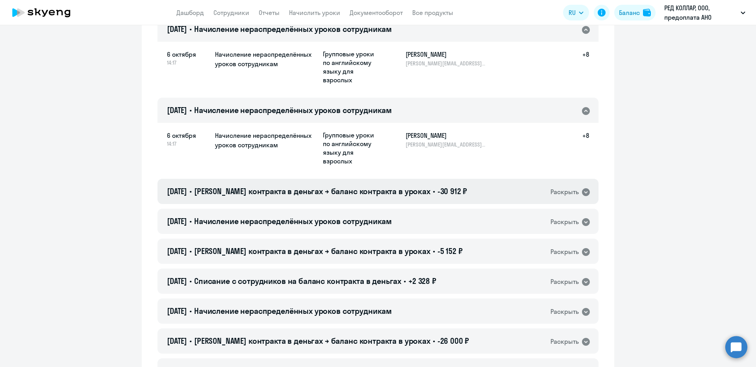
click at [437, 188] on span "-30 912 ₽" at bounding box center [452, 191] width 30 height 10
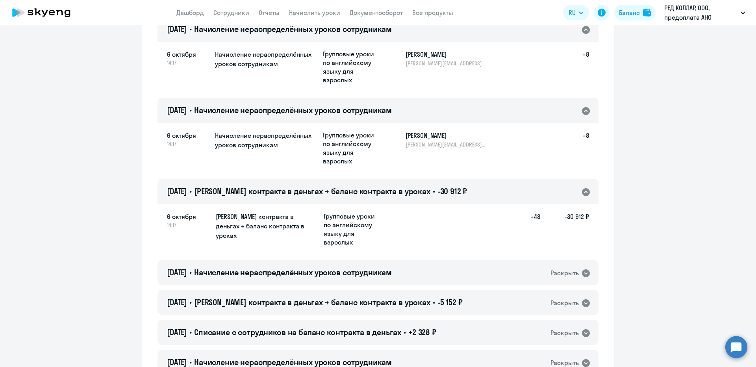
click at [437, 188] on span "-30 912 ₽" at bounding box center [452, 191] width 30 height 10
